Goal: Information Seeking & Learning: Find specific fact

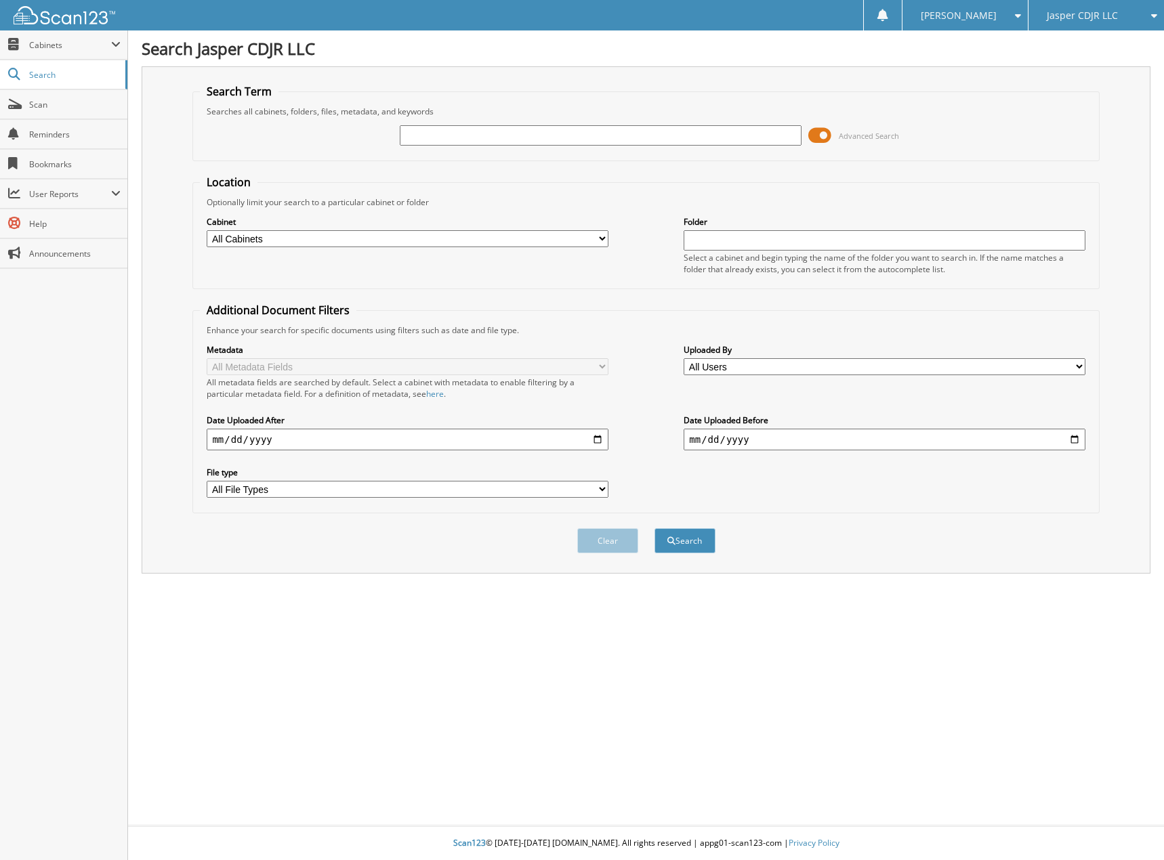
click at [426, 136] on input "text" at bounding box center [600, 135] width 401 height 20
type input "71186"
click at [654, 528] on button "Search" at bounding box center [684, 540] width 61 height 25
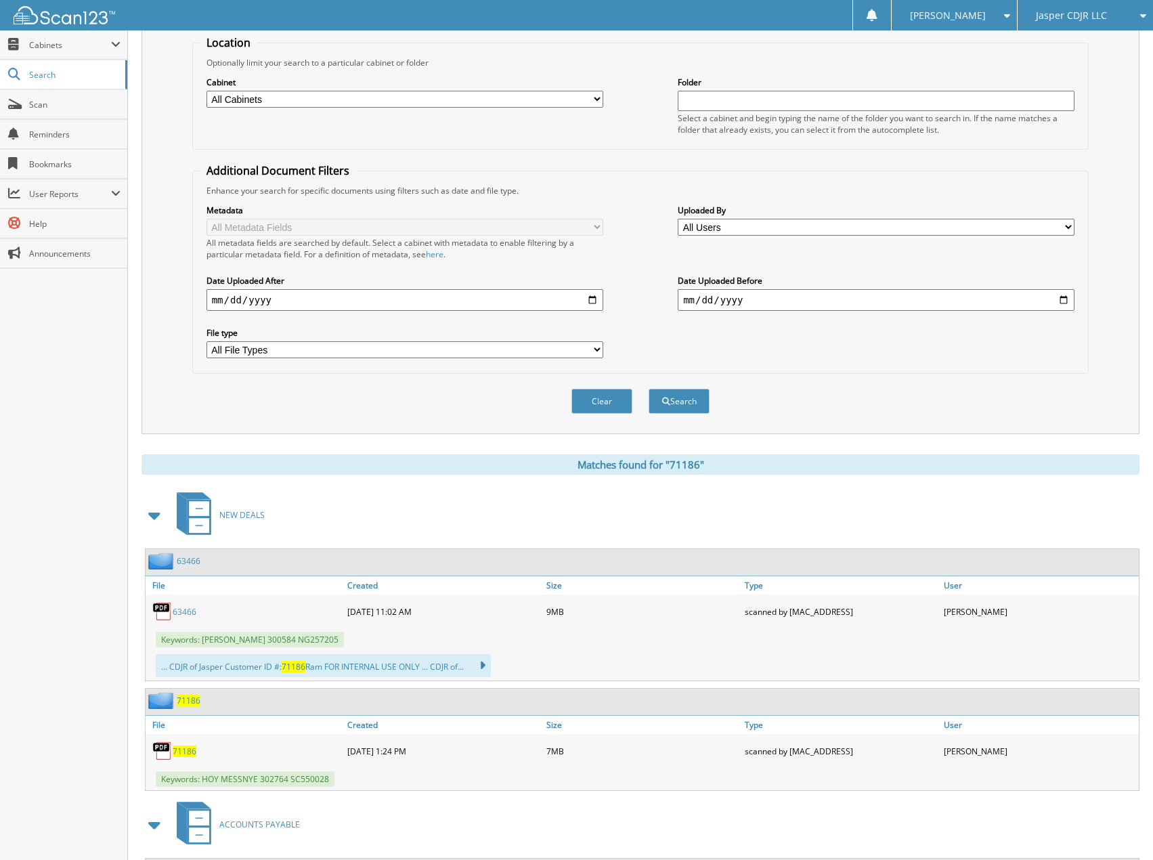
scroll to position [339, 0]
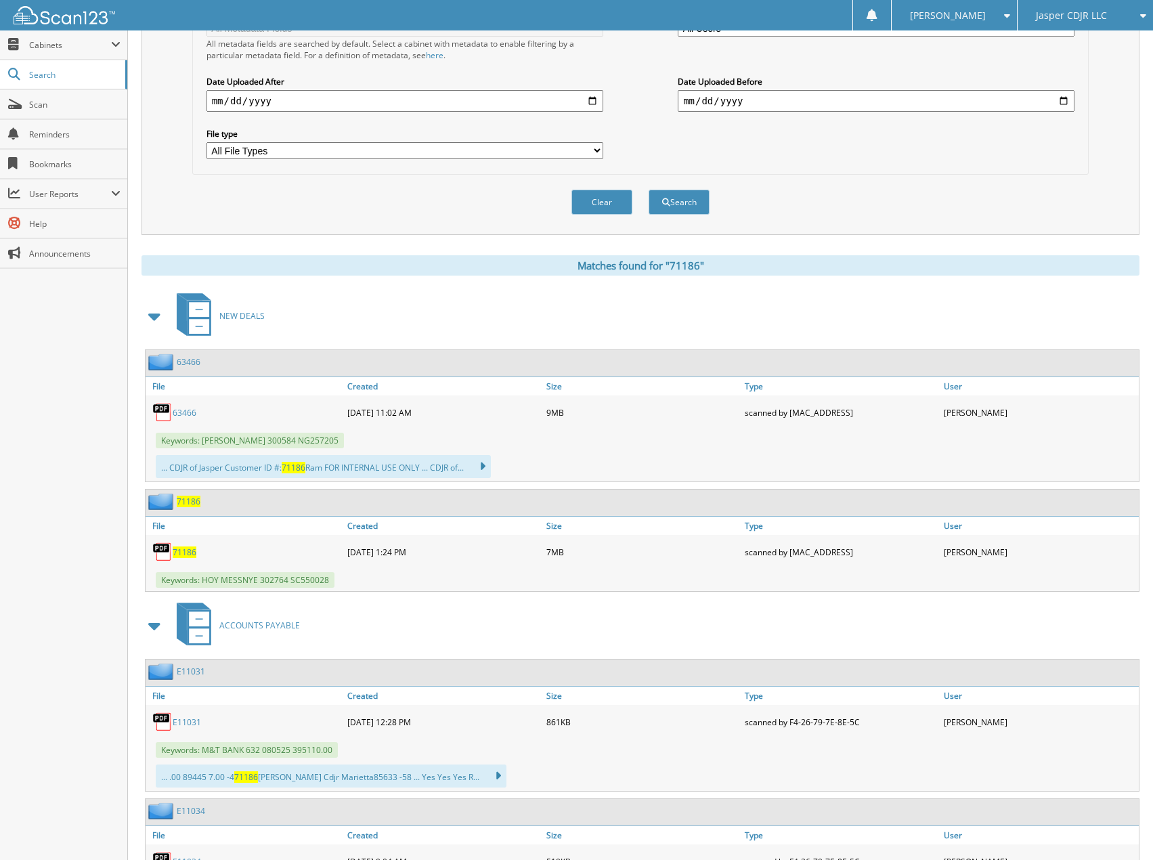
click at [185, 551] on span "71186" at bounding box center [185, 553] width 24 height 12
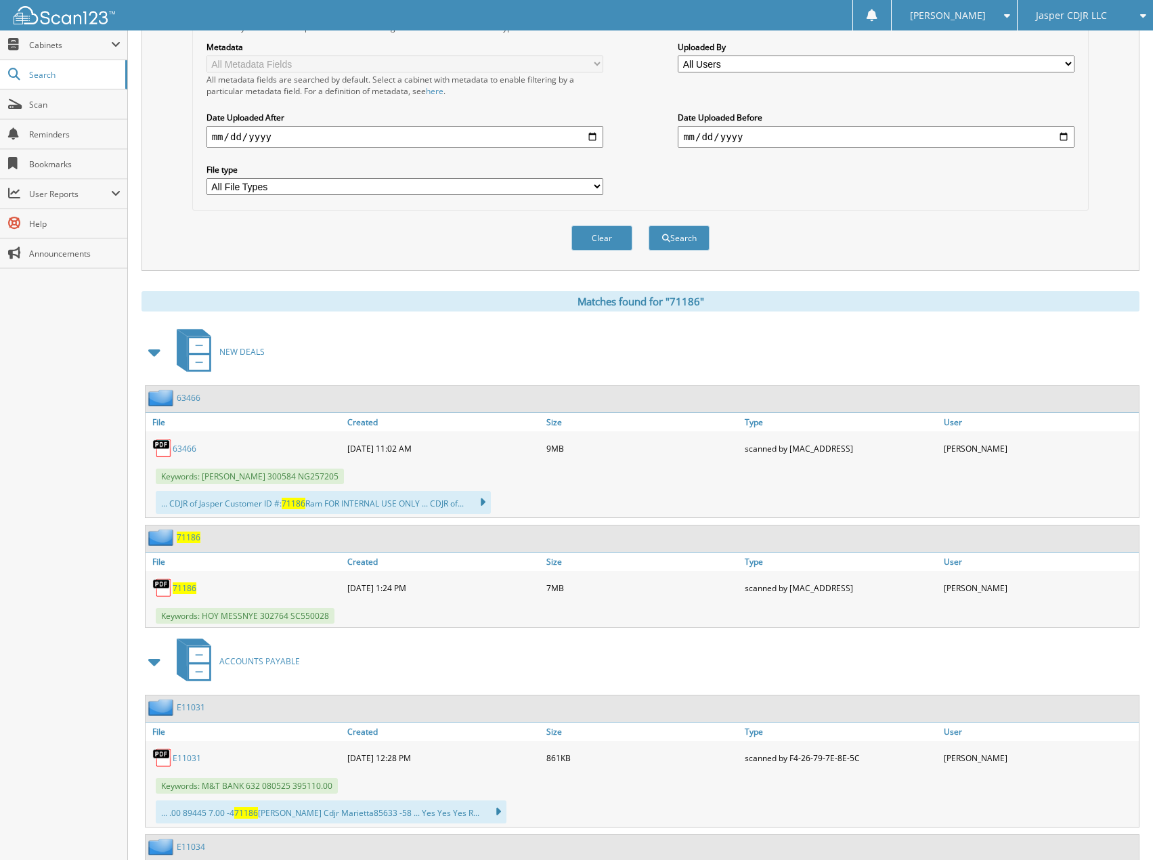
scroll to position [0, 0]
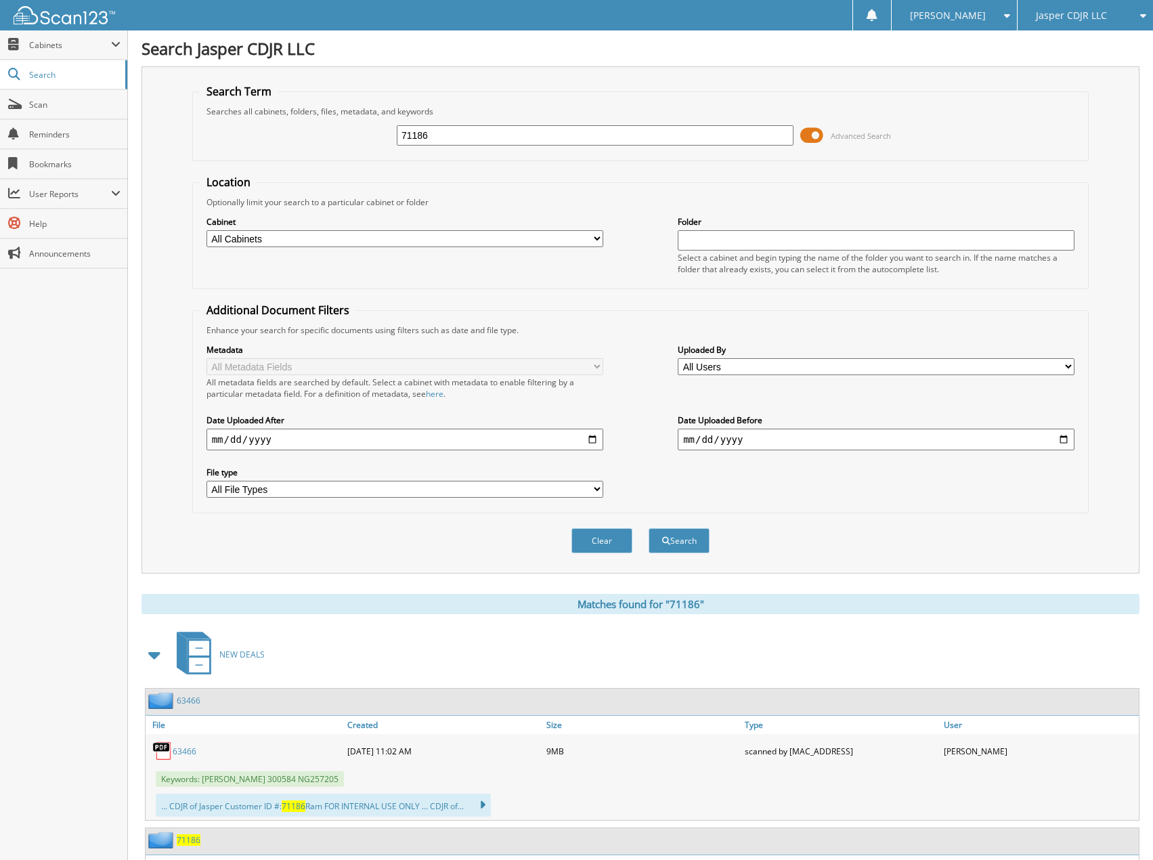
click at [455, 142] on input "71186" at bounding box center [595, 135] width 397 height 20
type input "67193"
click at [649, 528] on button "Search" at bounding box center [679, 540] width 61 height 25
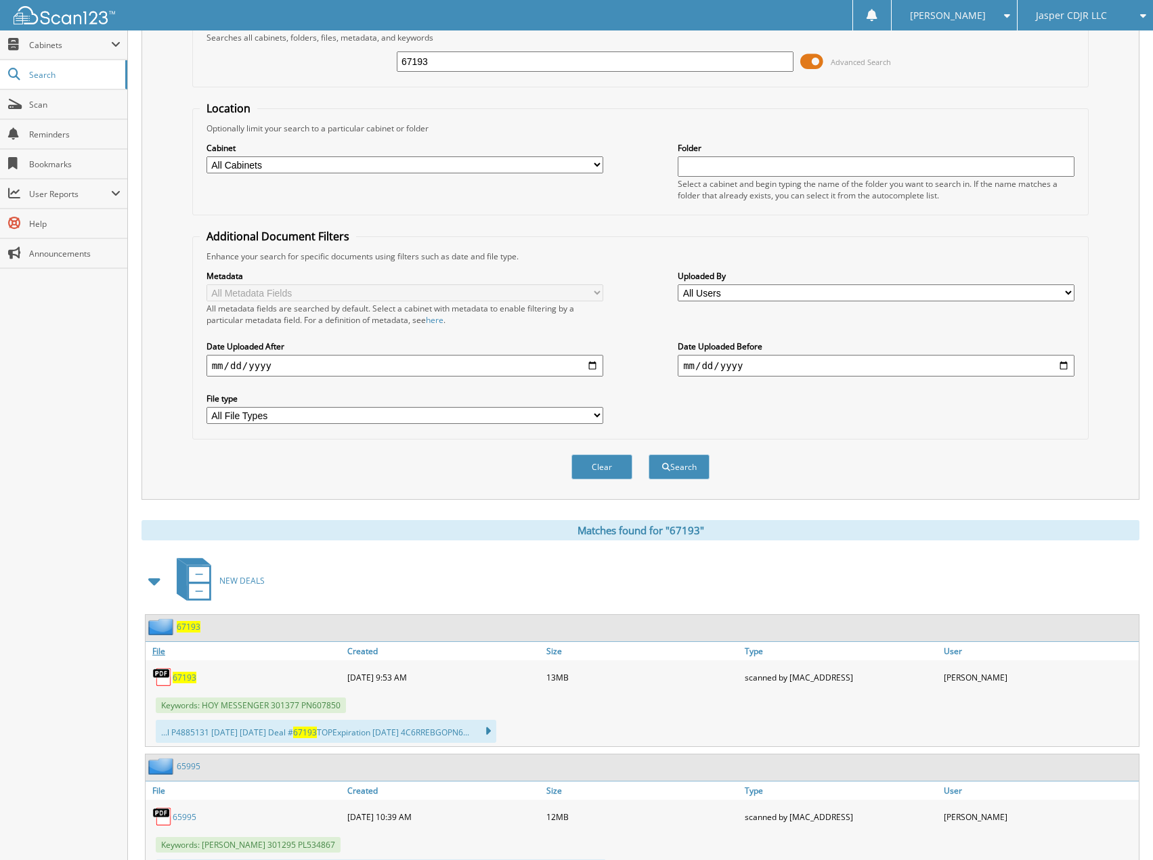
scroll to position [135, 0]
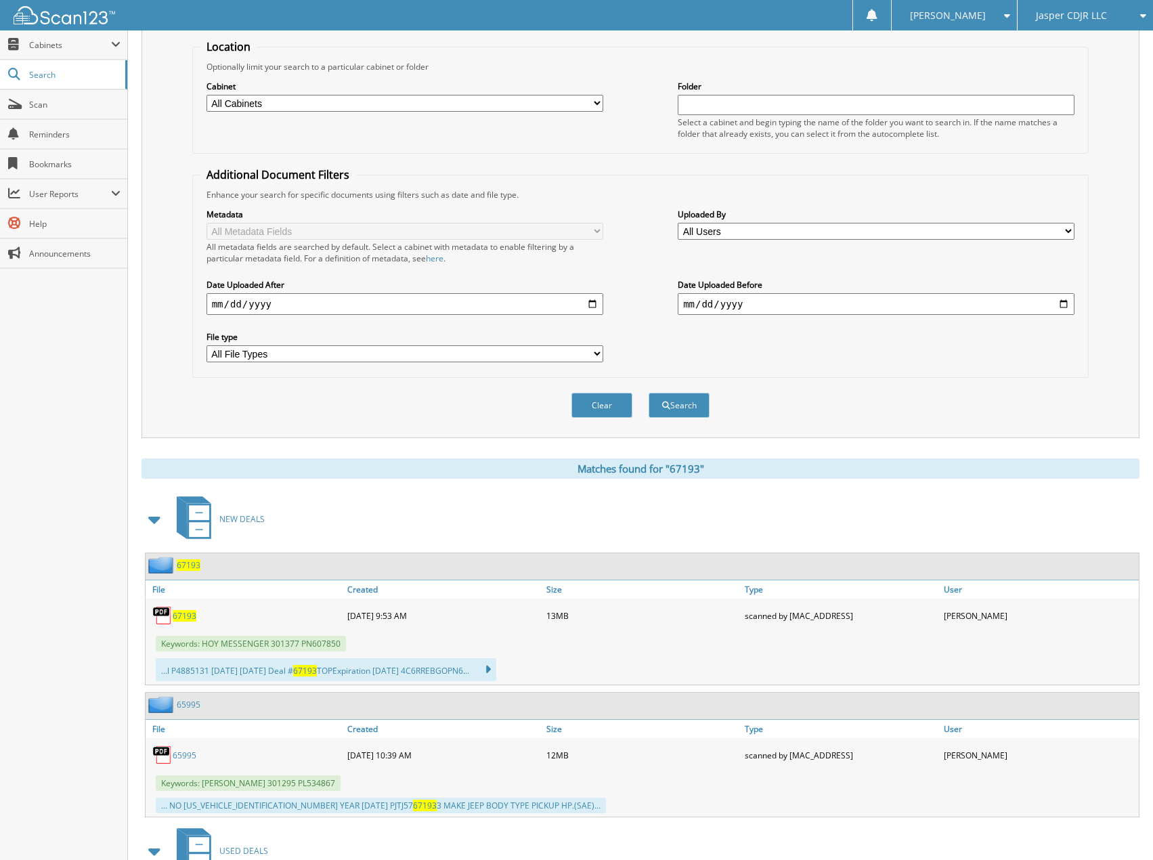
click at [188, 615] on span "67193" at bounding box center [185, 616] width 24 height 12
click at [190, 616] on span "67193" at bounding box center [185, 616] width 24 height 12
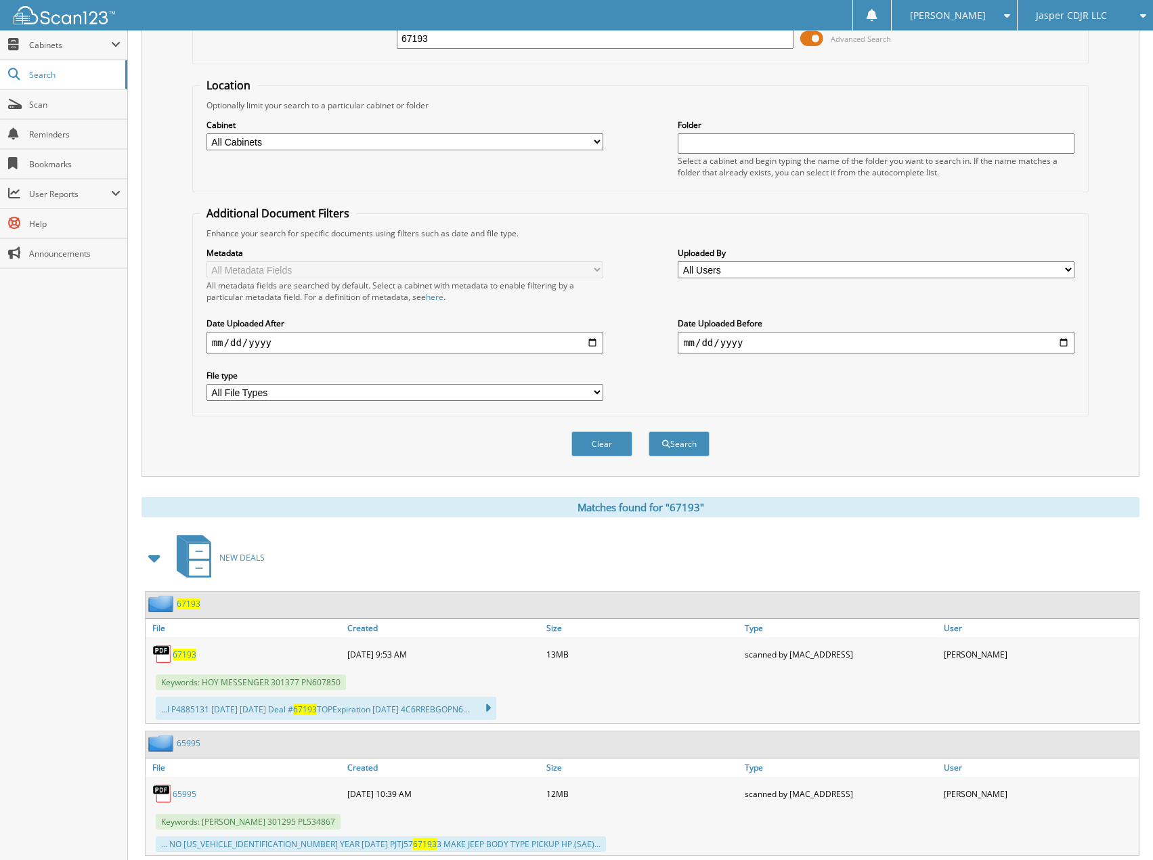
scroll to position [0, 0]
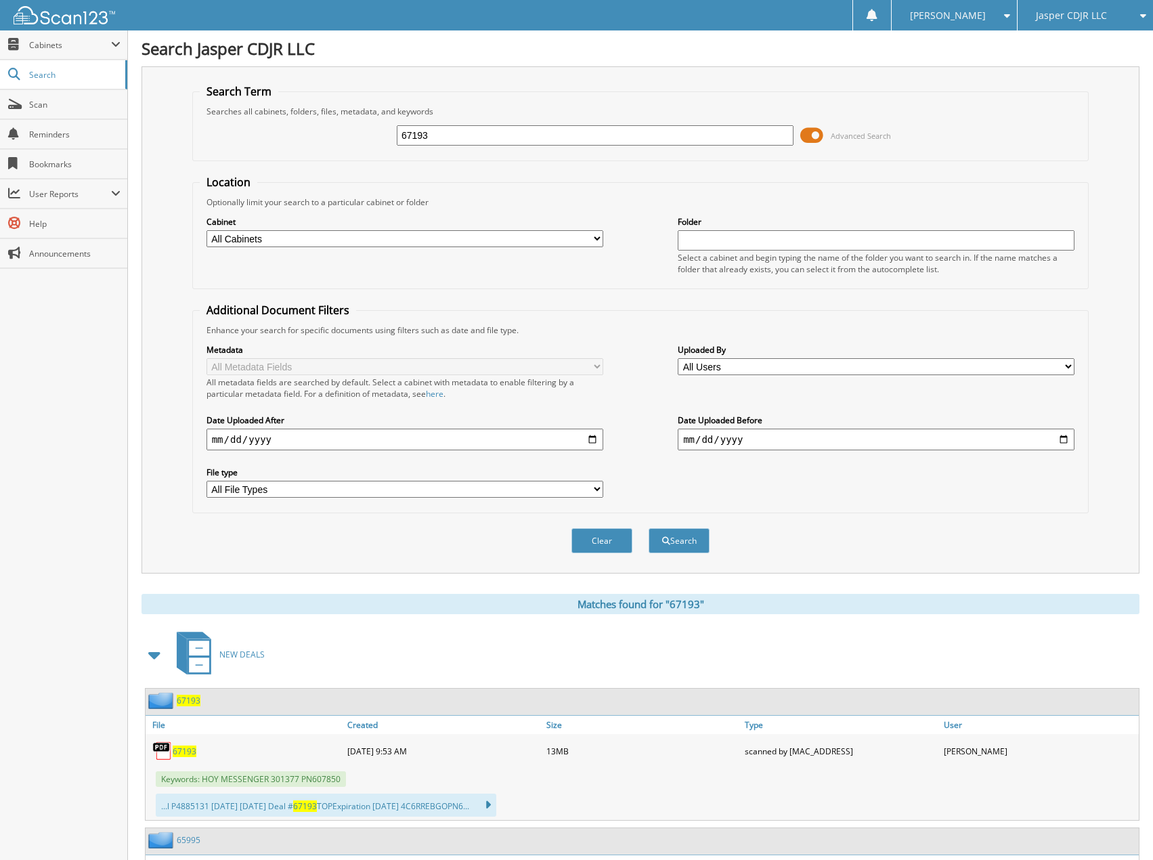
click at [465, 131] on input "67193" at bounding box center [595, 135] width 397 height 20
type input "72119"
click at [649, 528] on button "Search" at bounding box center [679, 540] width 61 height 25
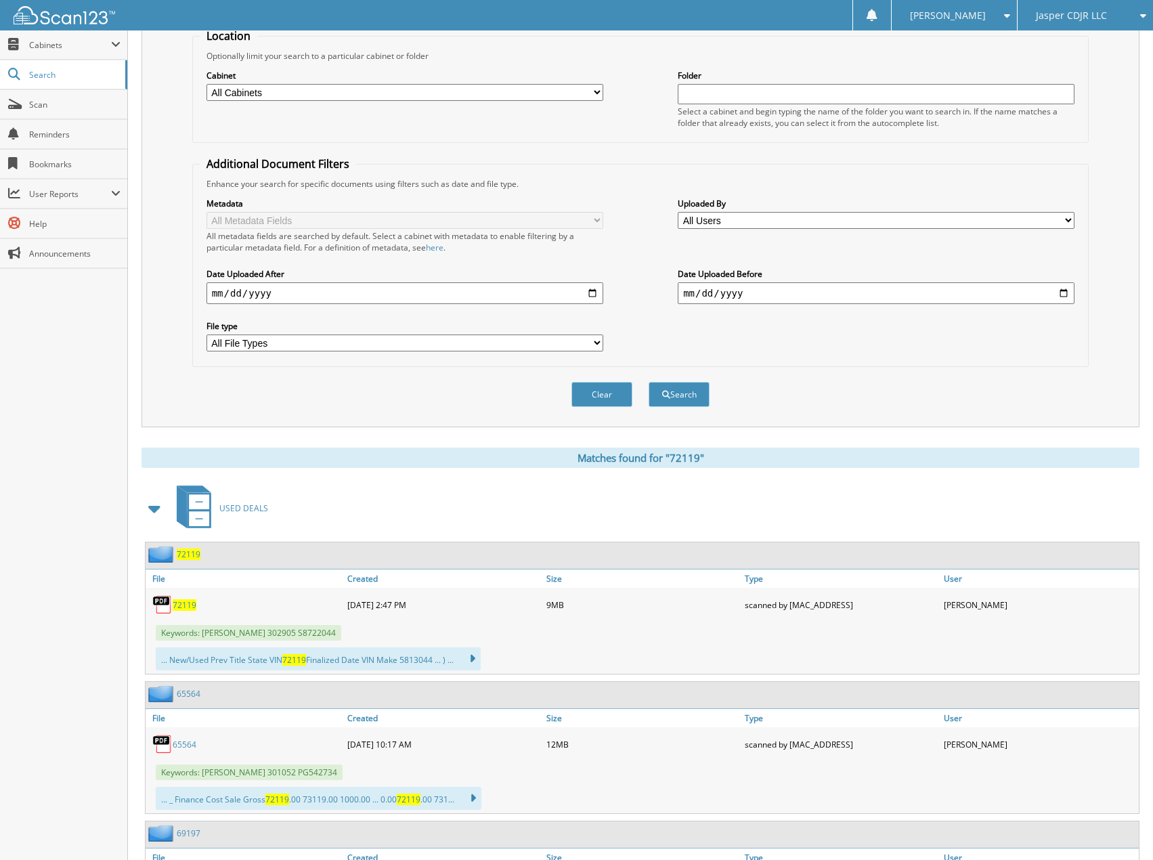
scroll to position [271, 0]
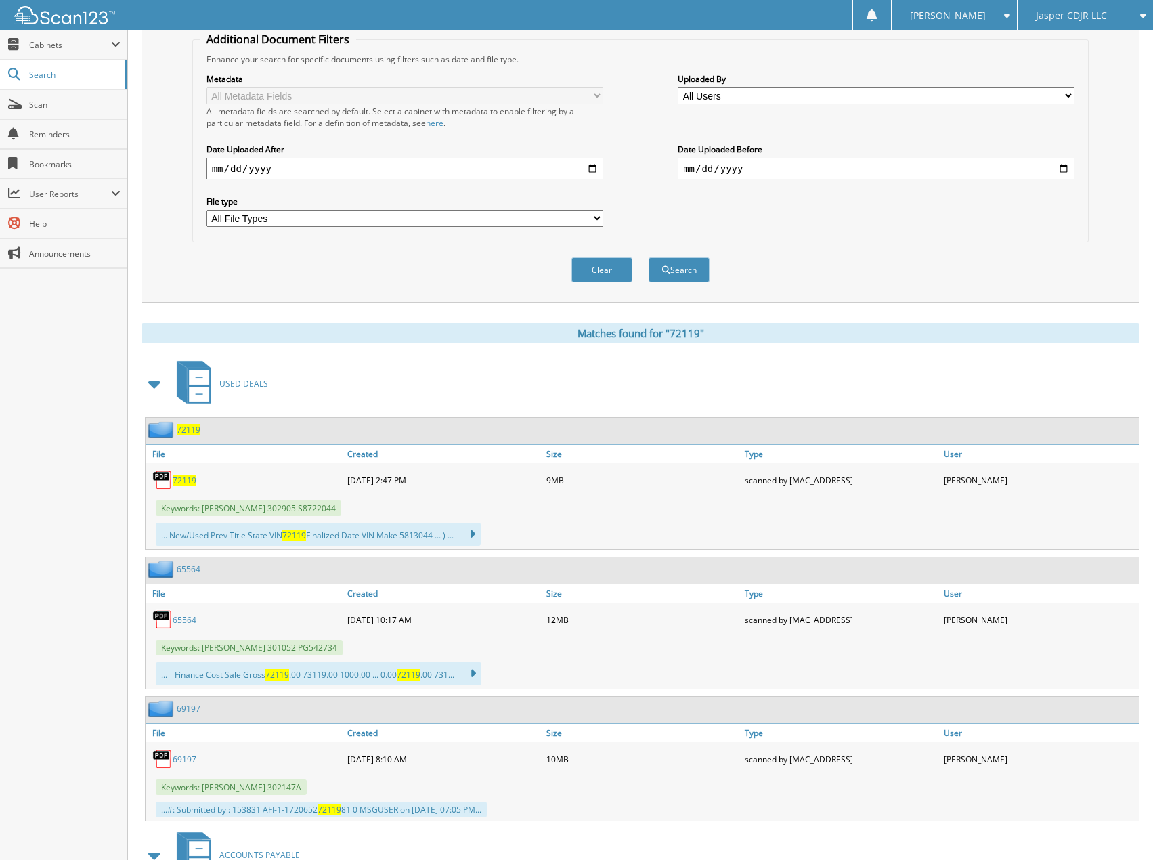
click at [182, 484] on span "72119" at bounding box center [185, 481] width 24 height 12
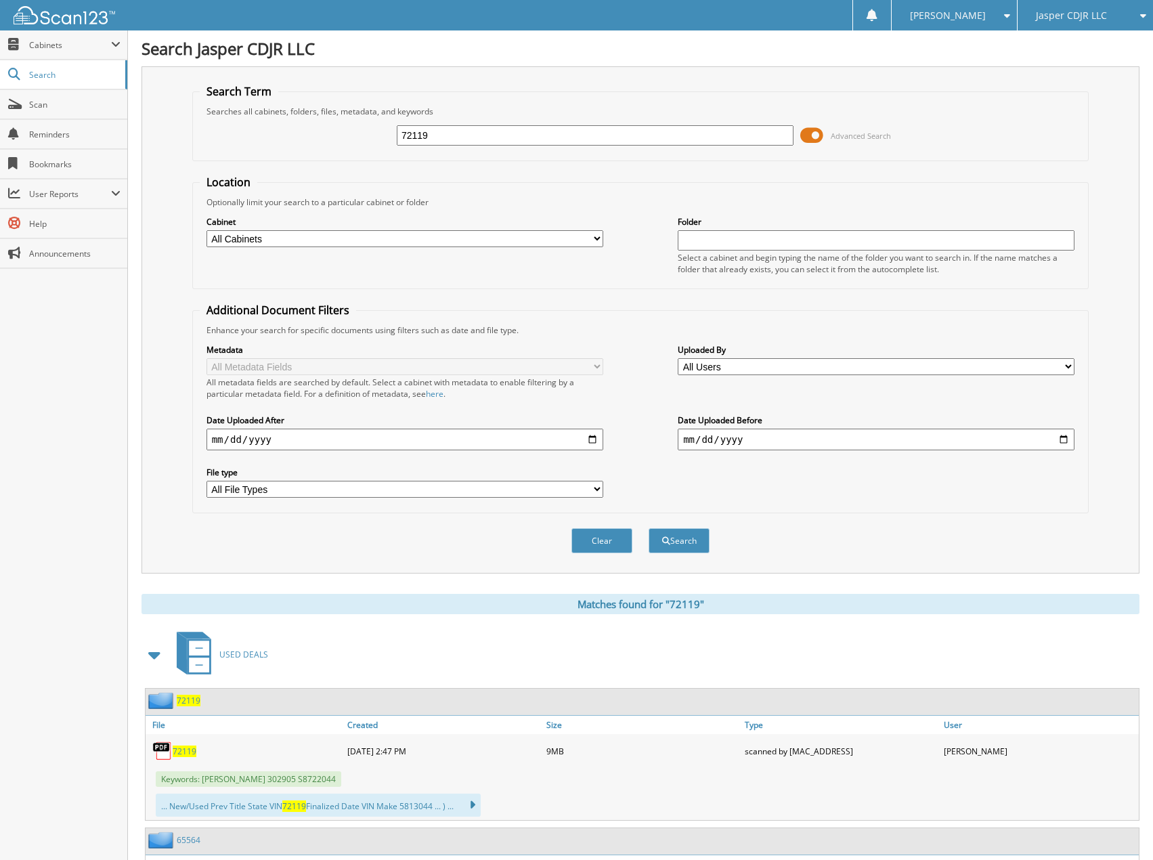
click at [540, 133] on input "72119" at bounding box center [595, 135] width 397 height 20
type input "72257"
click at [649, 528] on button "Search" at bounding box center [679, 540] width 61 height 25
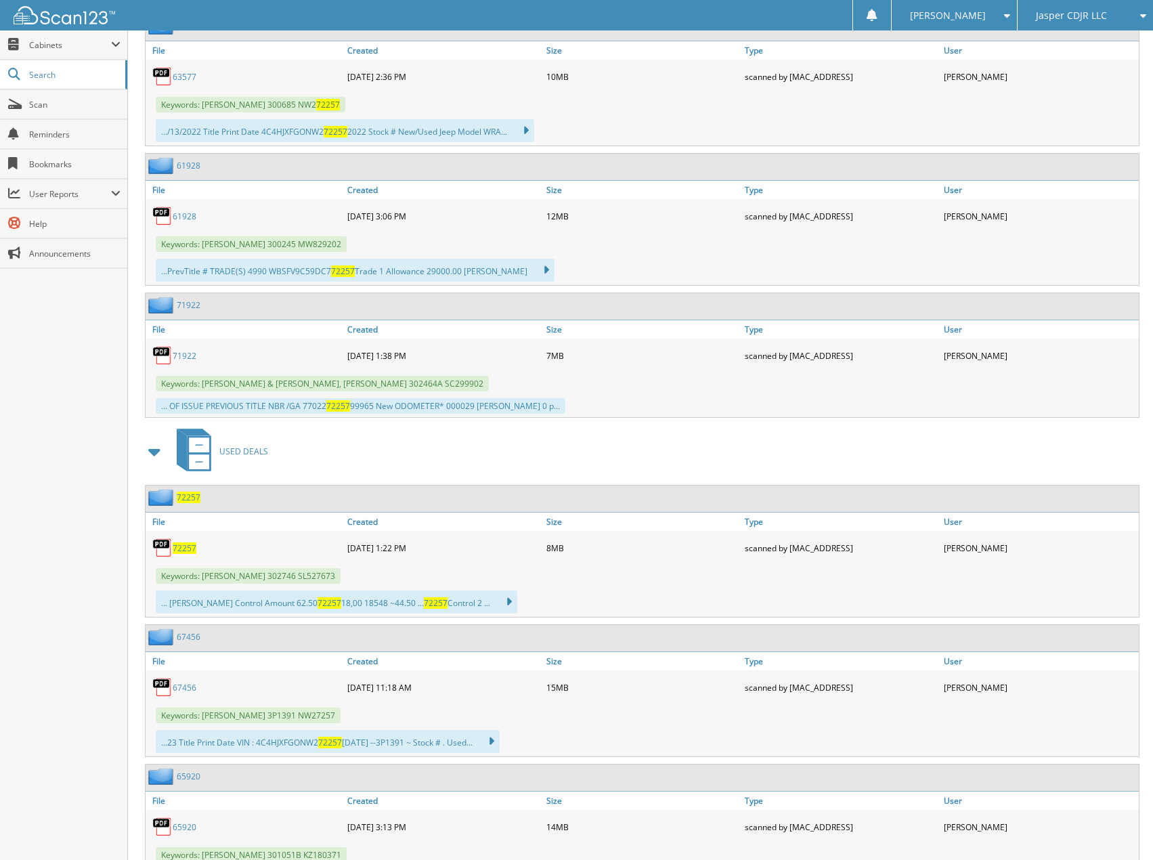
scroll to position [677, 0]
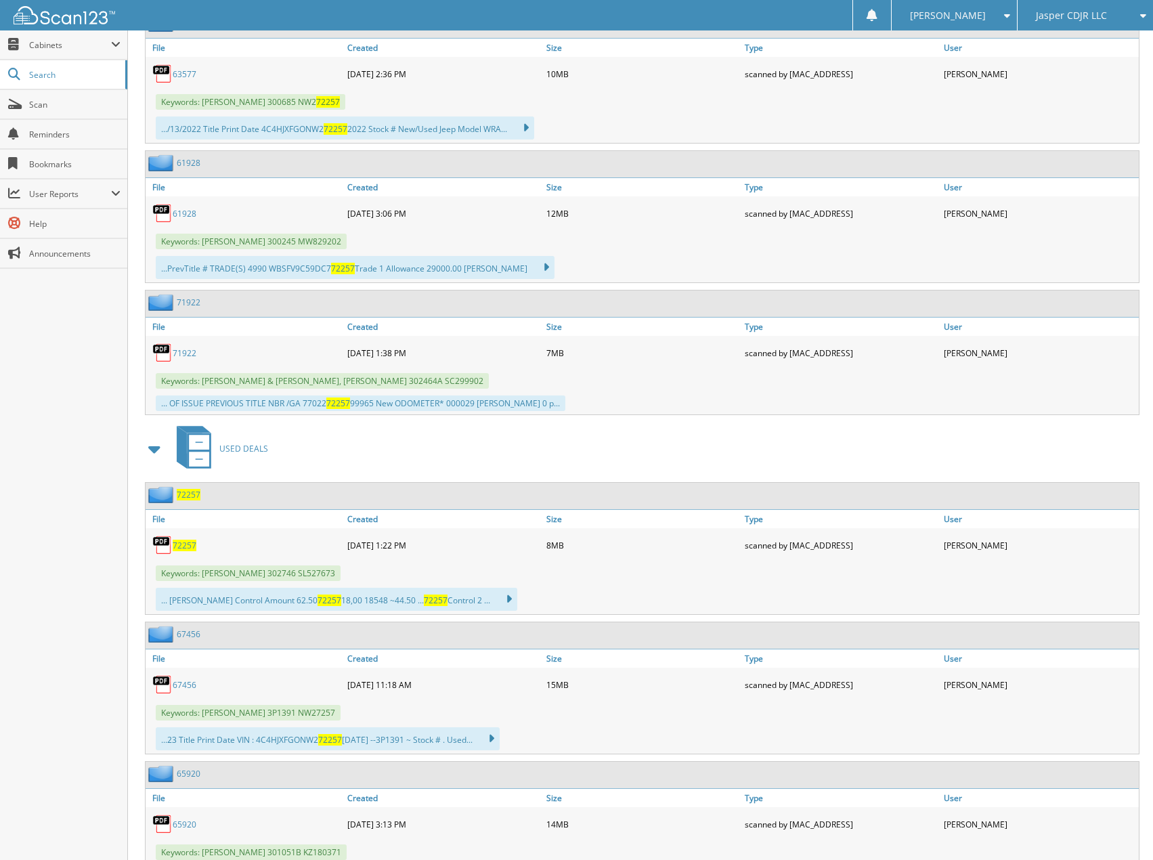
click at [185, 544] on span "72257" at bounding box center [185, 546] width 24 height 12
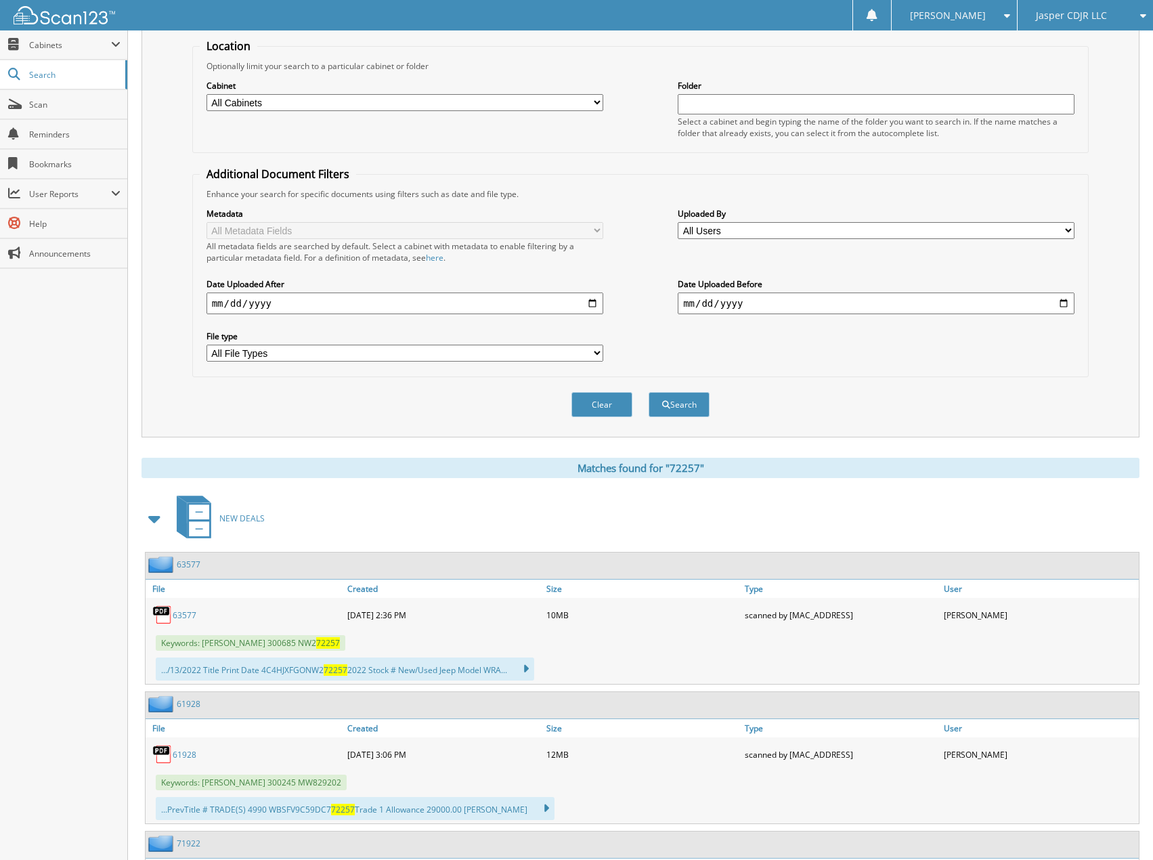
scroll to position [0, 0]
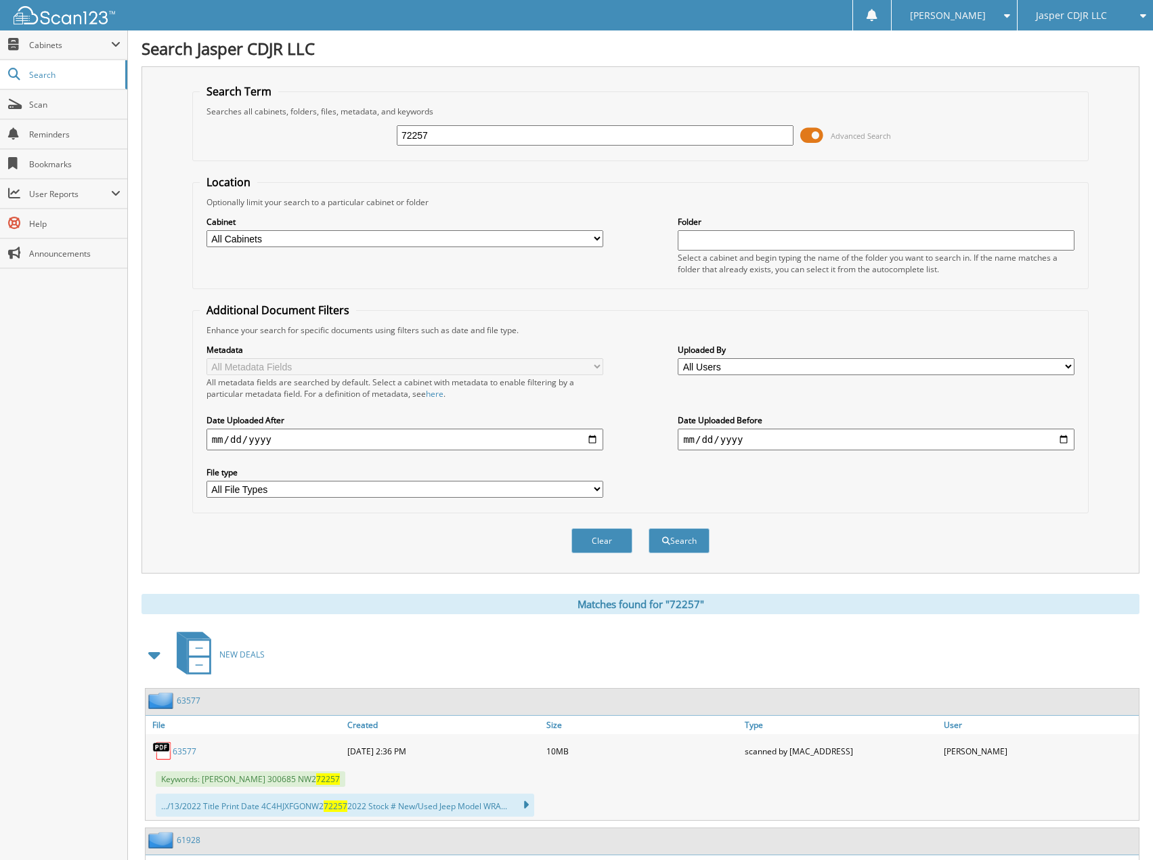
click at [448, 137] on input "72257" at bounding box center [595, 135] width 397 height 20
type input "72325"
click at [649, 528] on button "Search" at bounding box center [679, 540] width 61 height 25
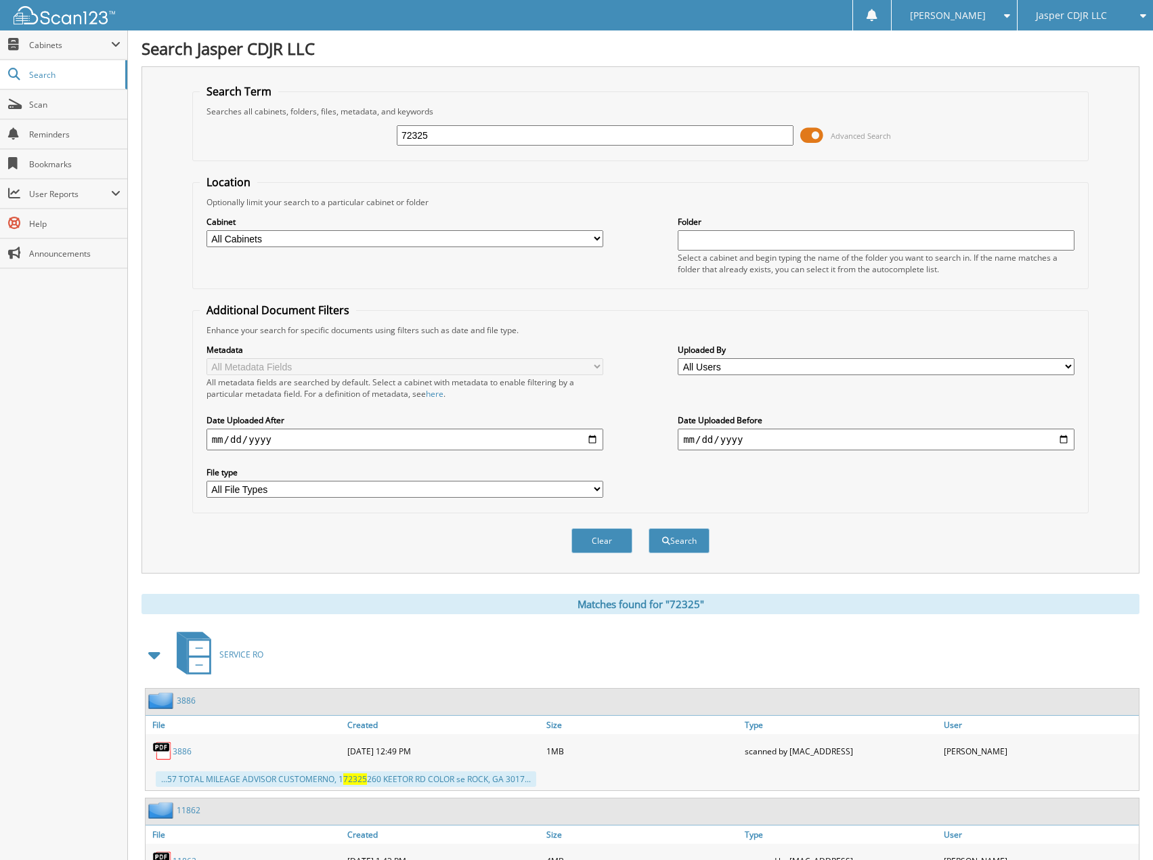
click at [694, 98] on fieldset "Search Term Searches all cabinets, folders, files, metadata, and keywords 72325…" at bounding box center [640, 122] width 897 height 77
click at [46, 4] on div at bounding box center [57, 15] width 115 height 30
click at [54, 16] on img at bounding box center [65, 15] width 102 height 18
